Goal: Find contact information: Find contact information

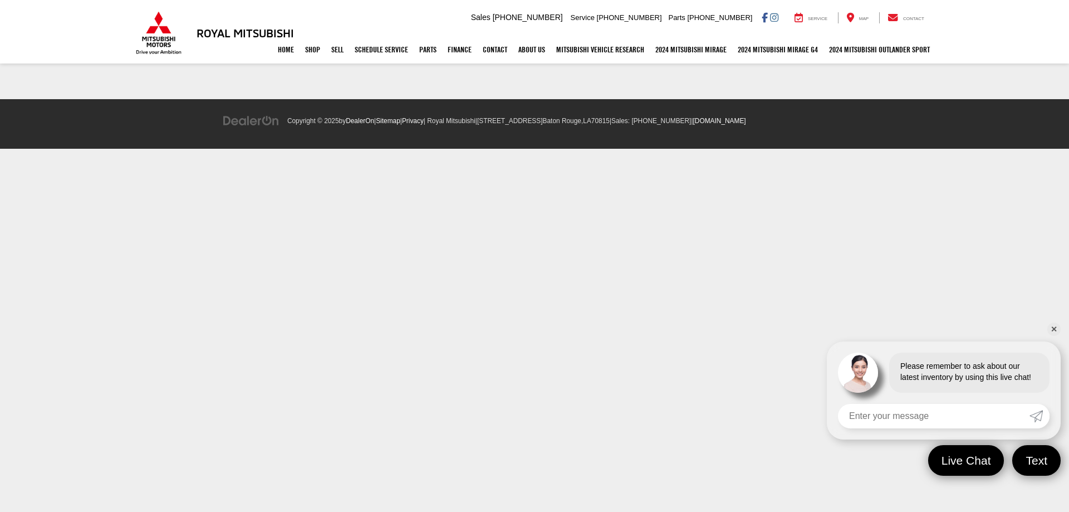
click at [335, 160] on html "Royal Mitsubishi [STREET_ADDRESS] Sales Mobile Sales [PHONE_NUMBER] Service [PH…" at bounding box center [534, 80] width 1069 height 160
drag, startPoint x: 577, startPoint y: 256, endPoint x: 512, endPoint y: 235, distance: 68.2
click at [576, 160] on html "Royal Mitsubishi [STREET_ADDRESS] Sales Mobile Sales [PHONE_NUMBER] Service [PH…" at bounding box center [534, 80] width 1069 height 160
click at [275, 50] on link "Home" at bounding box center [285, 50] width 27 height 28
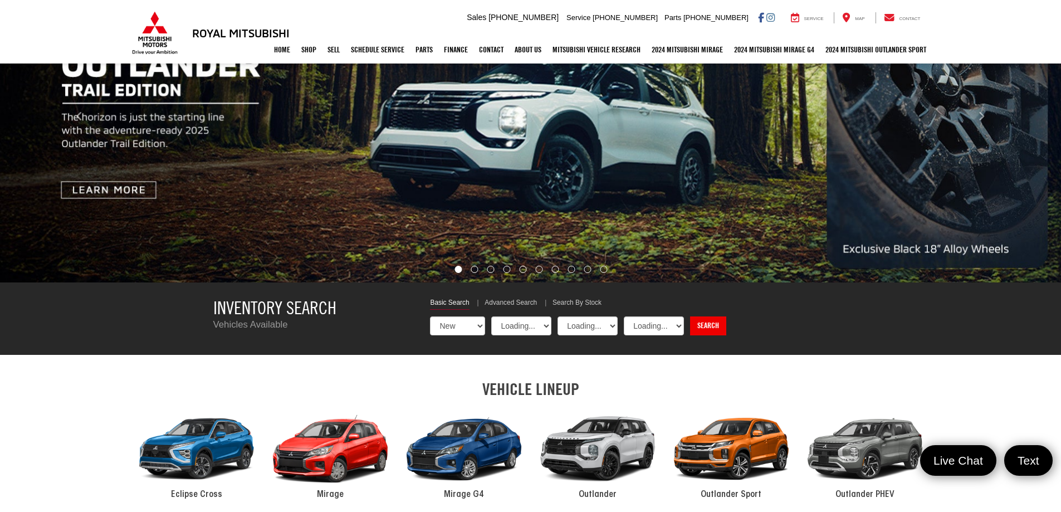
select select "Mitsubishi"
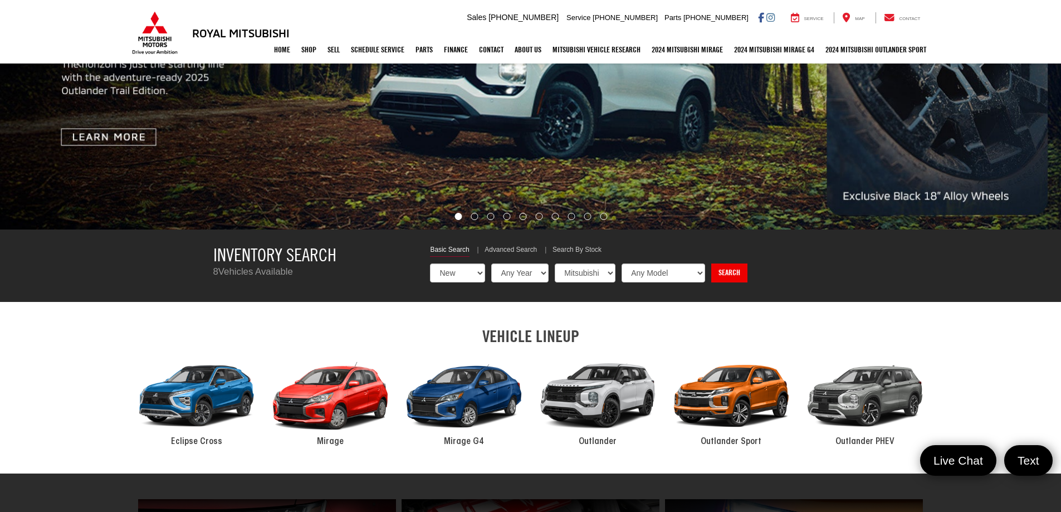
scroll to position [279, 0]
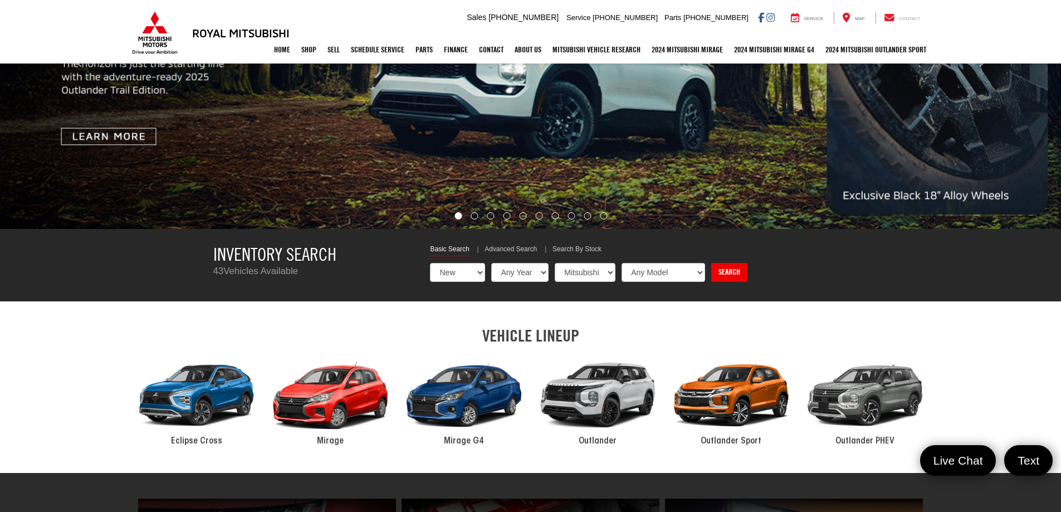
click at [888, 18] on icon at bounding box center [890, 17] width 10 height 1
